Goal: Leave review/rating: Share an evaluation or opinion about a product, service, or content

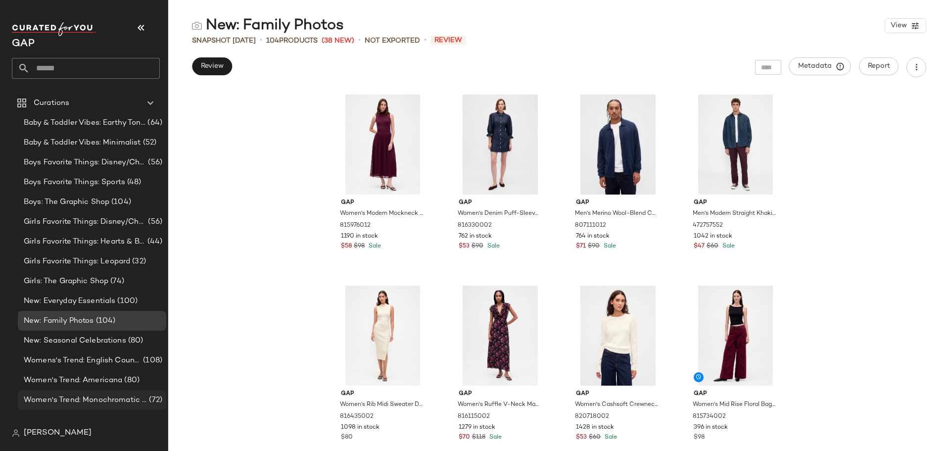
click at [99, 393] on div "Women's Trend: Monochromatic Dressing (72)" at bounding box center [92, 400] width 148 height 20
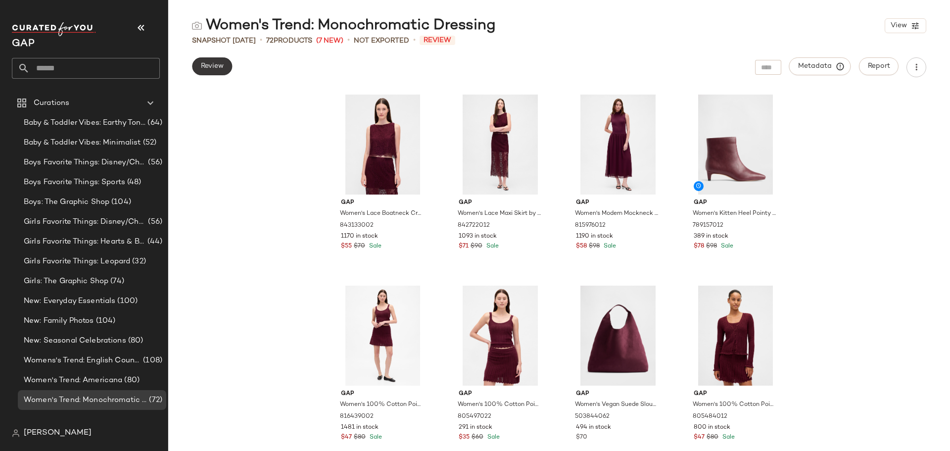
click at [211, 68] on span "Review" at bounding box center [211, 66] width 23 height 8
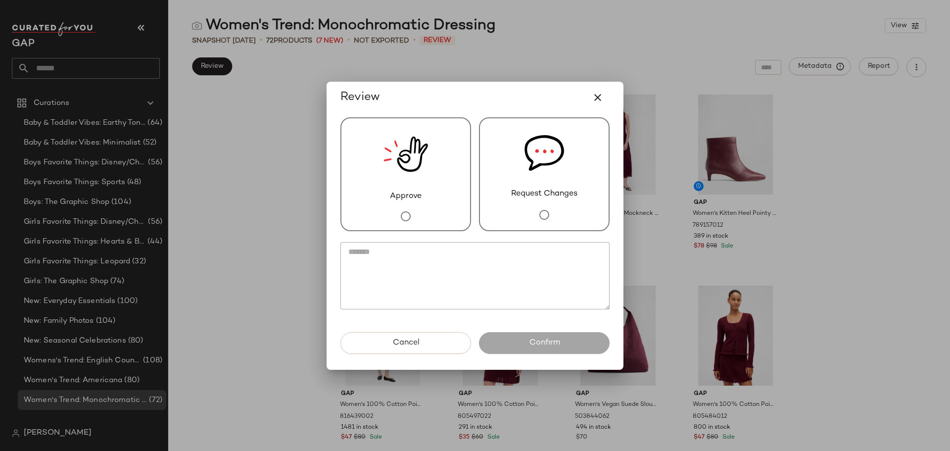
click at [404, 162] on img at bounding box center [405, 154] width 45 height 72
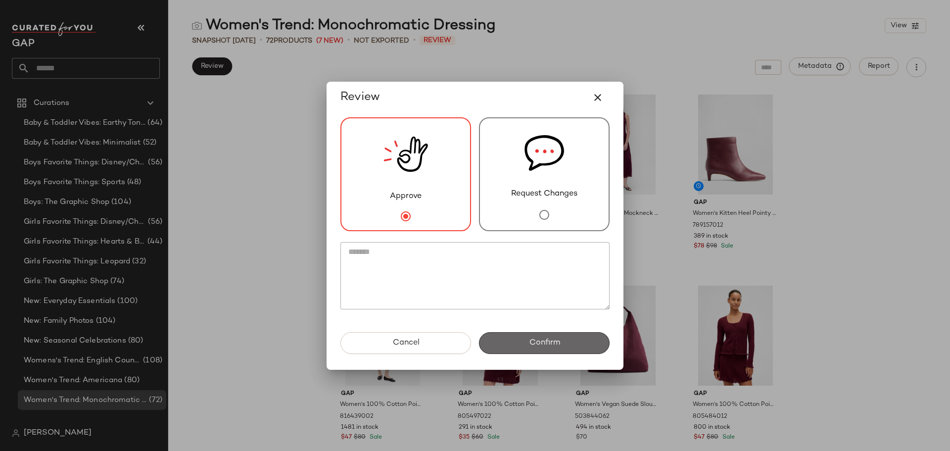
click at [548, 339] on span "Confirm" at bounding box center [543, 342] width 31 height 9
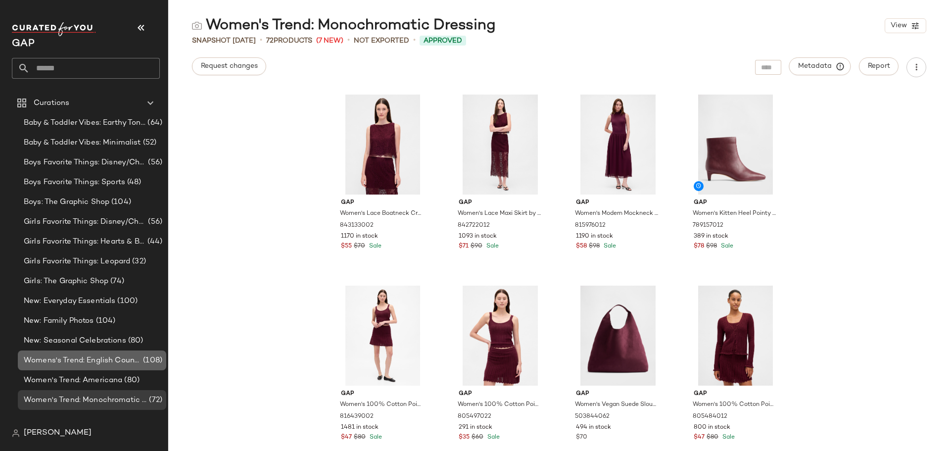
click at [99, 360] on span "Womens's Trend: English Countryside" at bounding box center [82, 360] width 117 height 11
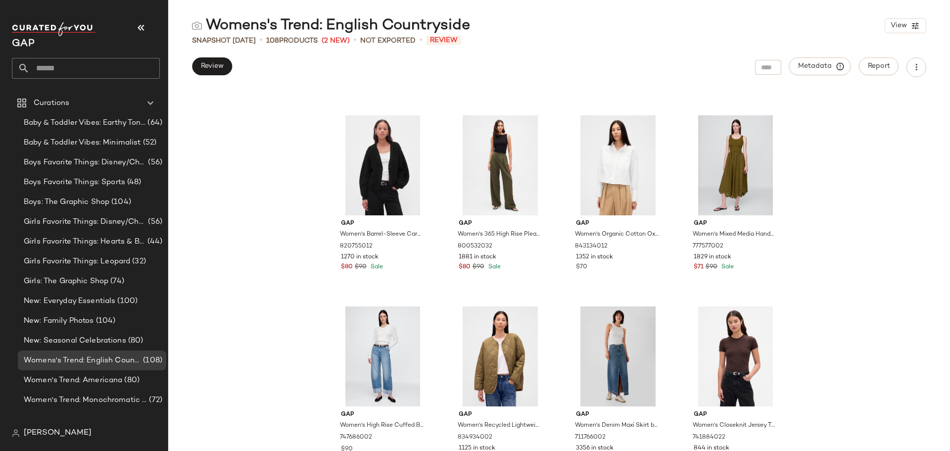
scroll to position [4794, 0]
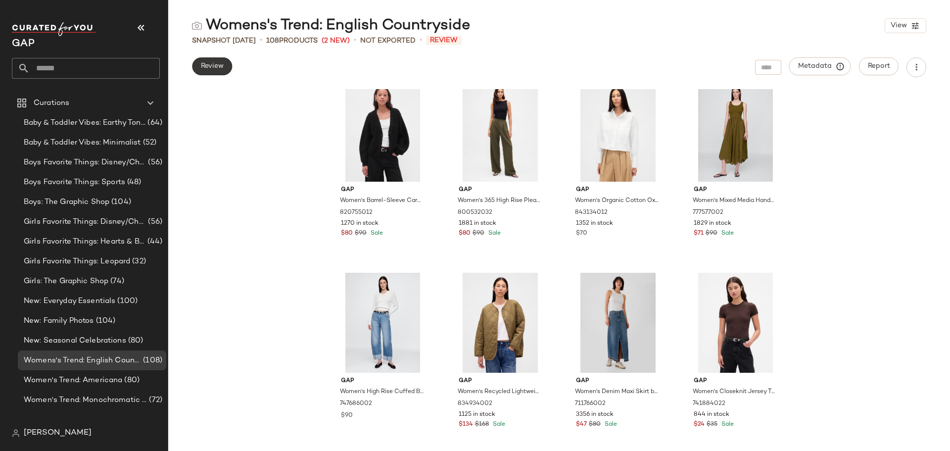
click at [202, 68] on span "Review" at bounding box center [211, 66] width 23 height 8
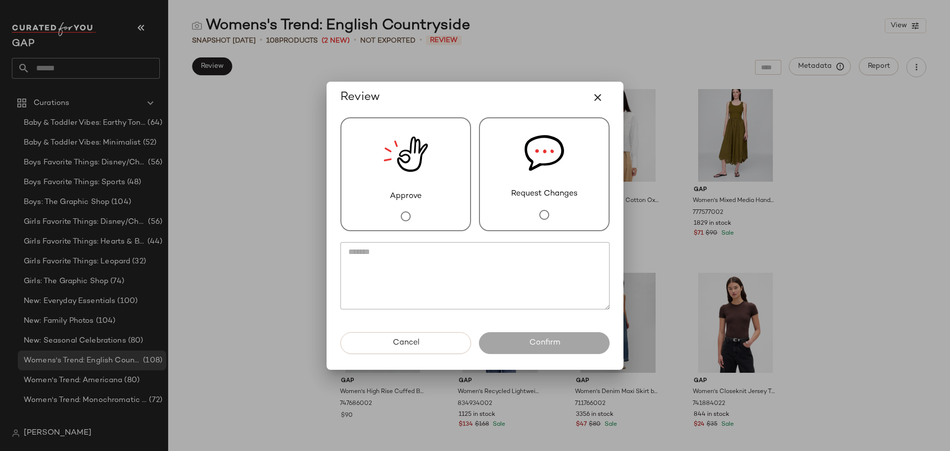
click at [399, 204] on div at bounding box center [406, 216] width 20 height 28
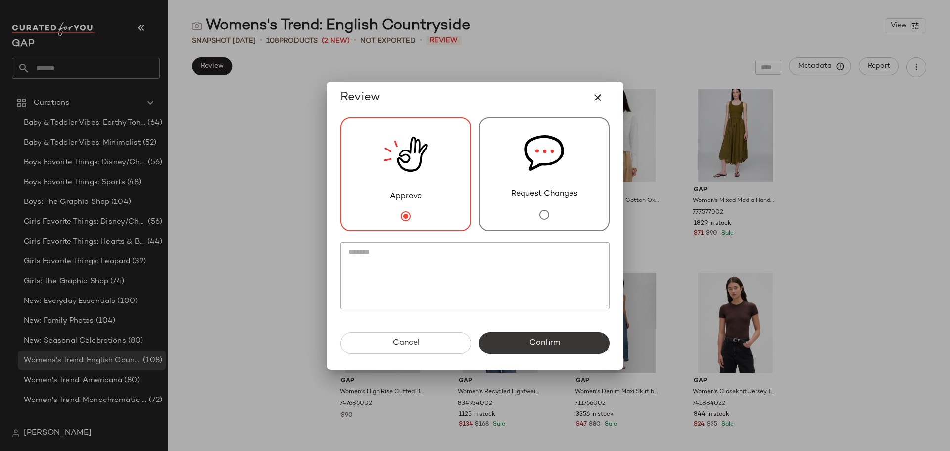
click at [507, 344] on button "Confirm" at bounding box center [544, 343] width 131 height 22
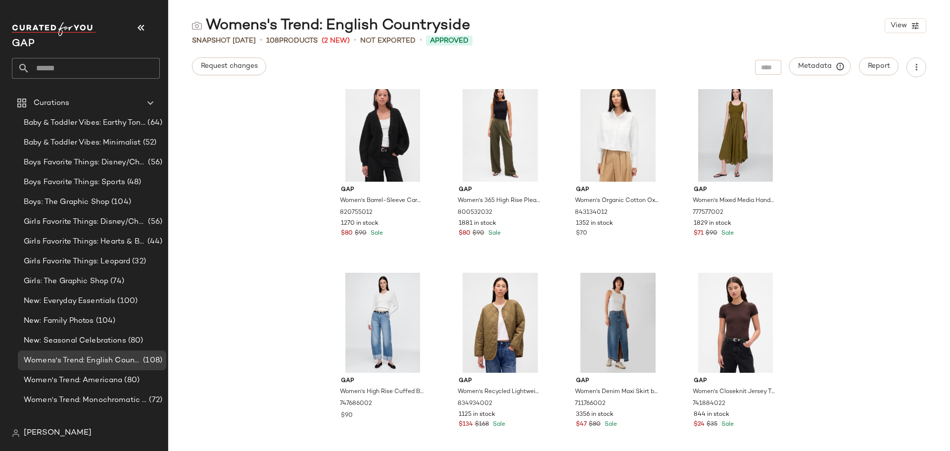
click at [254, 269] on div "Gap Women's Mixed Media Drop-Waist Maxi Dress by Gap Black Gingham Size XS 8435…" at bounding box center [559, 270] width 782 height 362
